Goal: Transaction & Acquisition: Purchase product/service

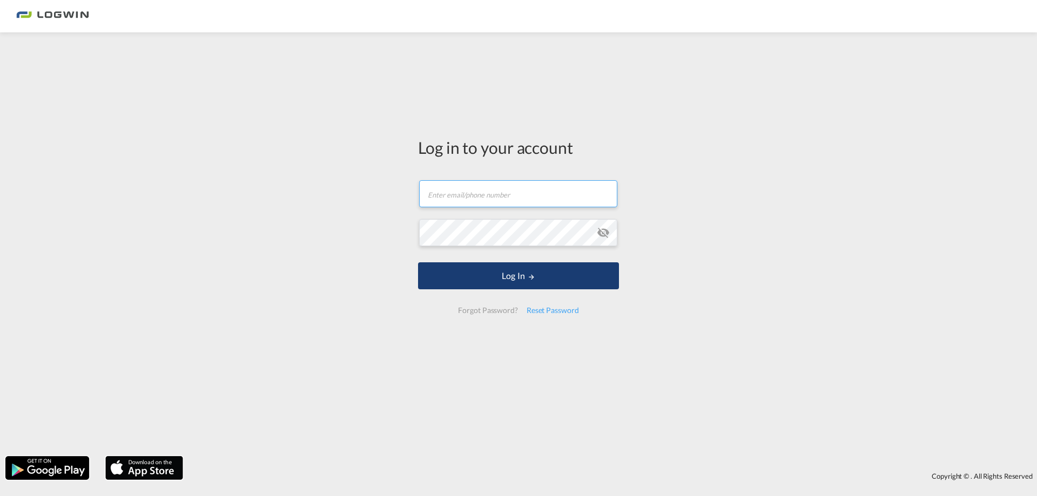
type input "[PERSON_NAME][EMAIL_ADDRESS][DOMAIN_NAME]"
click at [512, 271] on button "Log In" at bounding box center [518, 276] width 201 height 27
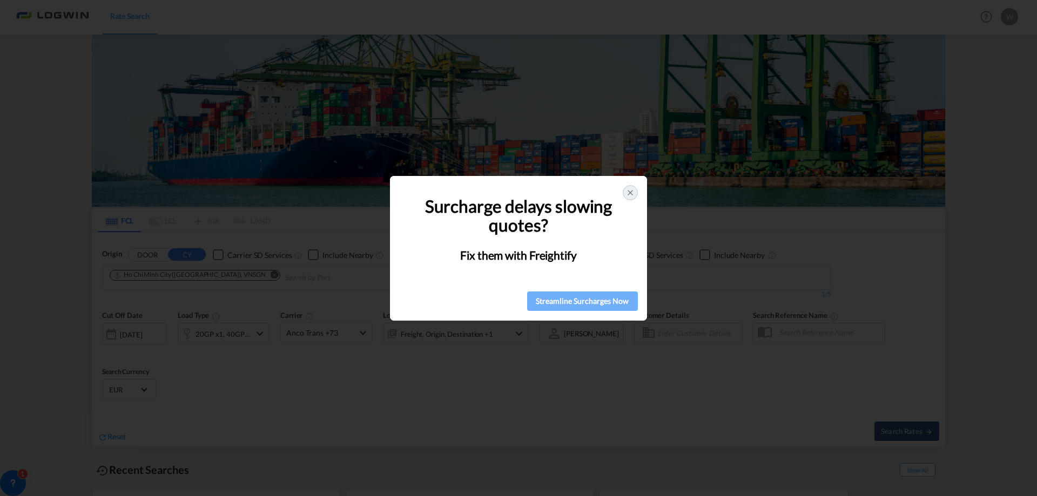
click at [592, 304] on div "Streamline Surcharges Now" at bounding box center [583, 301] width 104 height 16
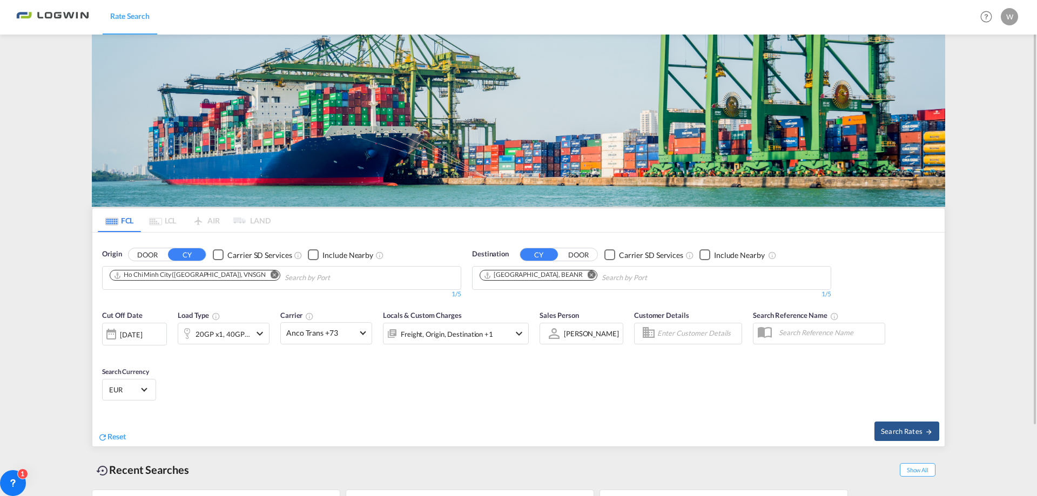
click at [271, 274] on md-icon "Remove" at bounding box center [275, 275] width 8 height 8
click at [588, 275] on md-icon "Remove" at bounding box center [592, 275] width 8 height 8
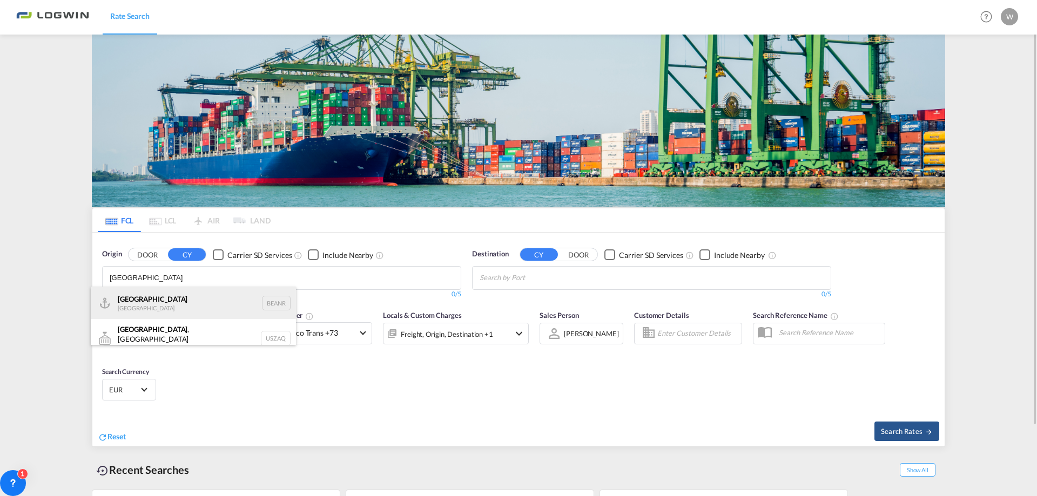
type input "[GEOGRAPHIC_DATA]"
click at [145, 306] on div "Antwerp [GEOGRAPHIC_DATA] BEANR" at bounding box center [193, 303] width 205 height 32
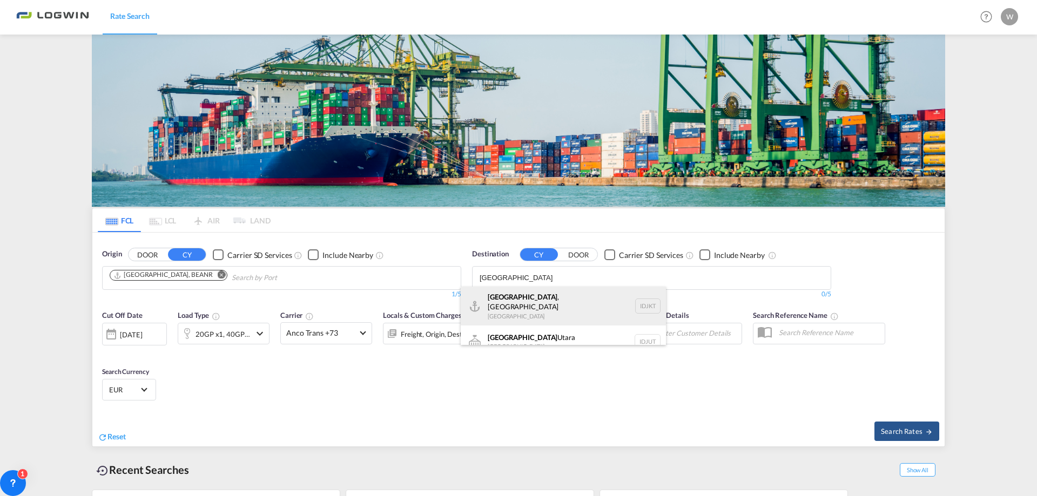
type input "[GEOGRAPHIC_DATA]"
click at [515, 301] on div "[GEOGRAPHIC_DATA] , [GEOGRAPHIC_DATA] [GEOGRAPHIC_DATA] IDJKT" at bounding box center [563, 306] width 205 height 39
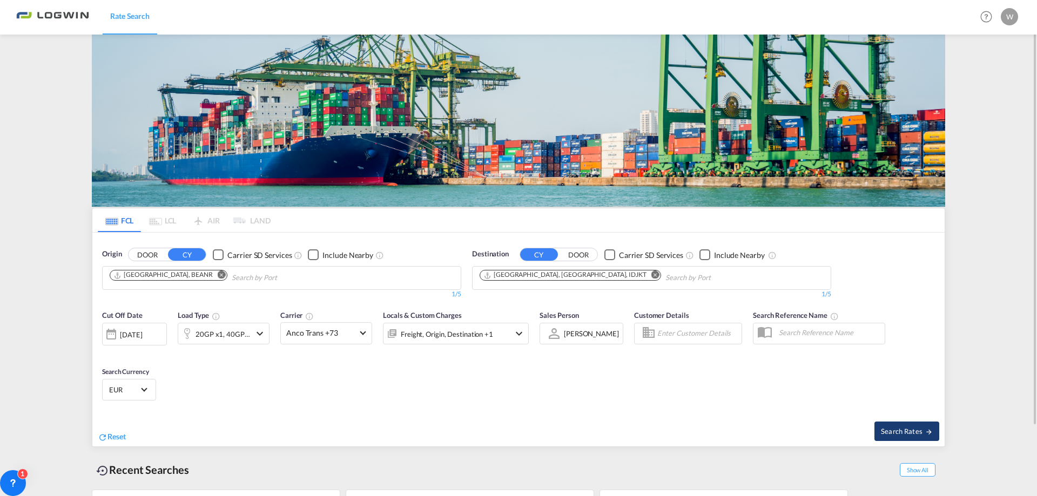
click at [896, 434] on span "Search Rates" at bounding box center [907, 431] width 52 height 9
type input "BEANR to IDJKT / [DATE]"
